Goal: Use online tool/utility: Utilize a website feature to perform a specific function

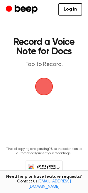
click at [45, 88] on span "button" at bounding box center [44, 87] width 18 height 18
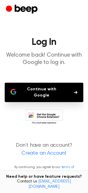
click at [40, 91] on button "Continue with Google" at bounding box center [44, 92] width 78 height 19
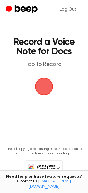
click at [48, 89] on span "button" at bounding box center [43, 86] width 21 height 21
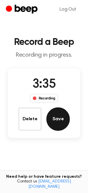
click at [57, 122] on button "Save" at bounding box center [57, 118] width 23 height 23
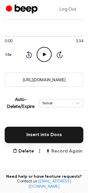
scroll to position [57, 0]
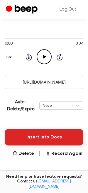
click at [50, 136] on button "Insert into Docs" at bounding box center [44, 137] width 78 height 16
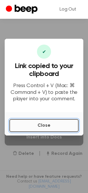
click at [47, 126] on button "Close" at bounding box center [43, 125] width 69 height 13
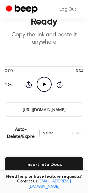
scroll to position [0, 0]
